Goal: Learn about a topic

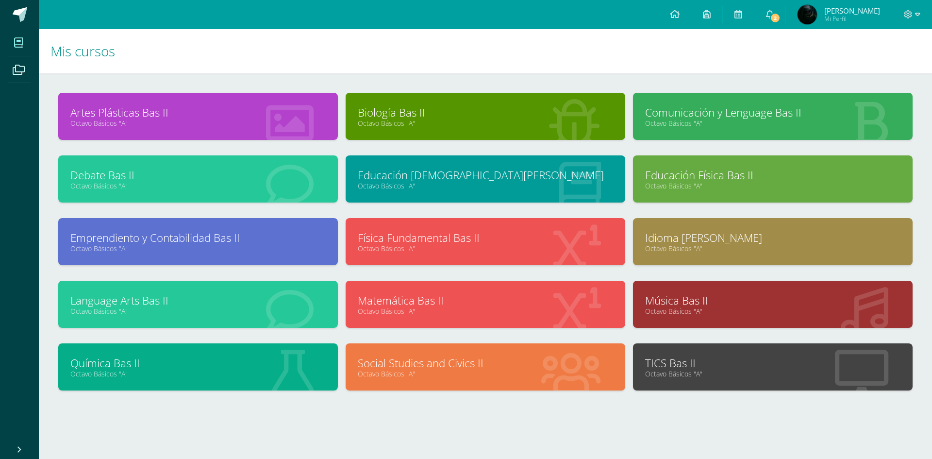
click at [426, 379] on div "Social Studies and Civics II Octavo Básicos "A"" at bounding box center [484, 366] width 279 height 47
click at [441, 361] on link "Social Studies and Civics II" at bounding box center [485, 362] width 255 height 15
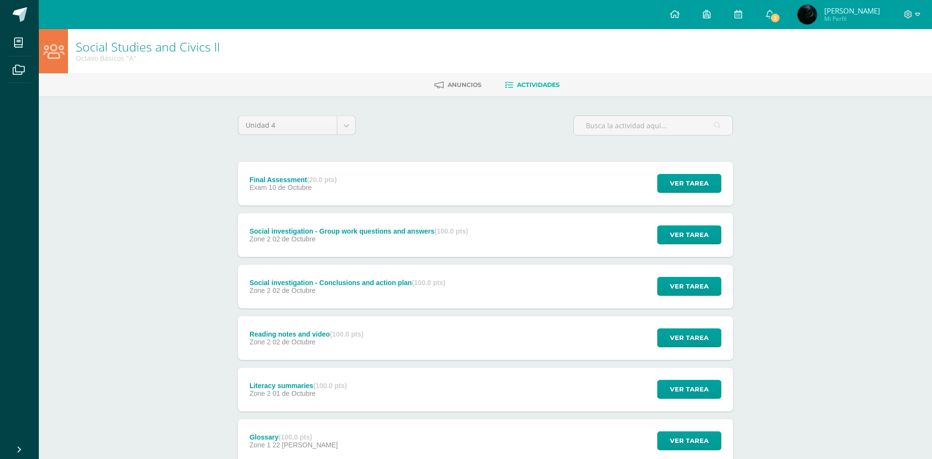
click at [526, 171] on div "Final Assessment (20.0 pts) Exam 10 de Octubre Ver tarea Final Assessment Socia…" at bounding box center [485, 184] width 495 height 44
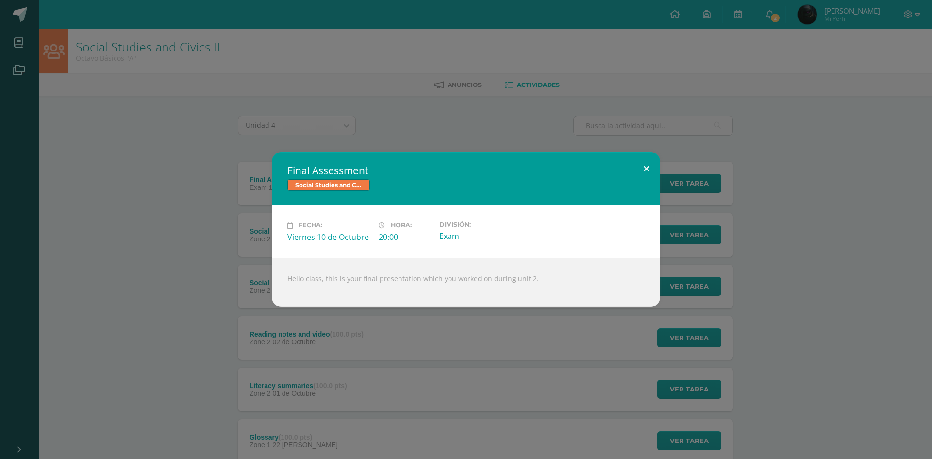
click at [641, 172] on button at bounding box center [646, 168] width 28 height 33
